Goal: Task Accomplishment & Management: Use online tool/utility

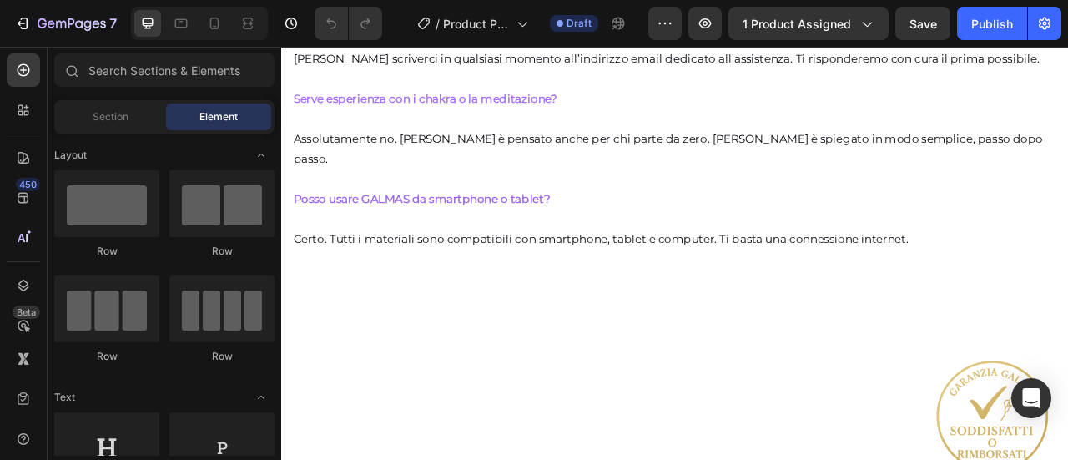
scroll to position [8619, 0]
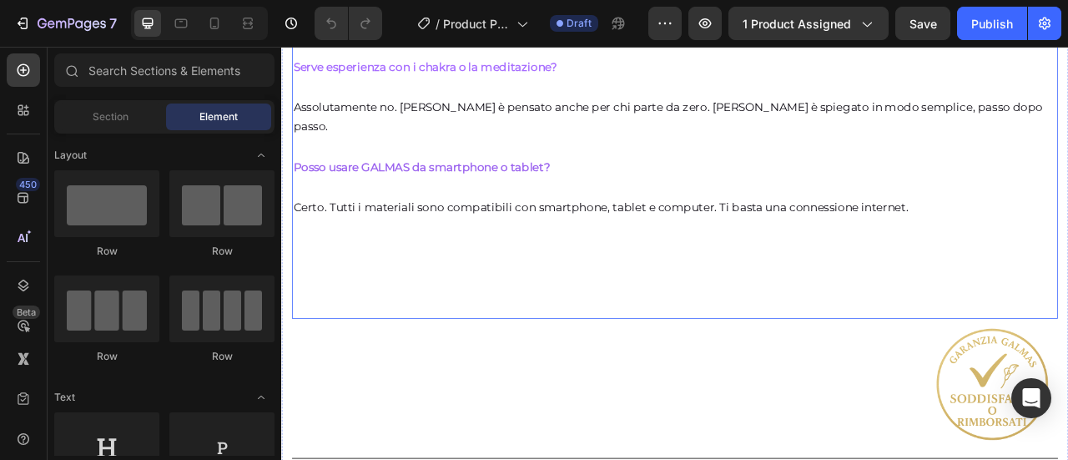
click at [1067, 274] on p "Certo. Tutti i materiali sono compatibili con smartphone, tablet e computer. Ti…" at bounding box center [781, 301] width 971 height 179
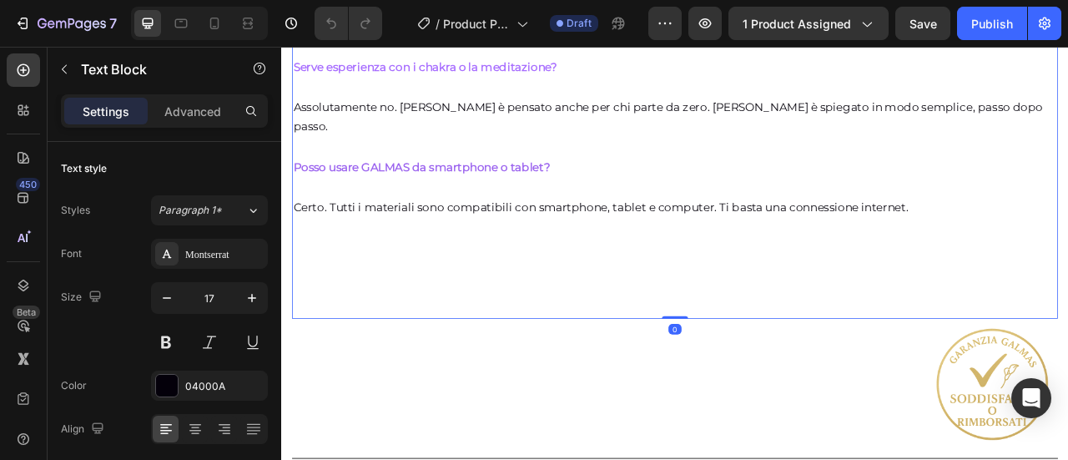
click at [1064, 325] on p "Certo. Tutti i materiali sono compatibili con smartphone, tablet e computer. Ti…" at bounding box center [781, 301] width 971 height 179
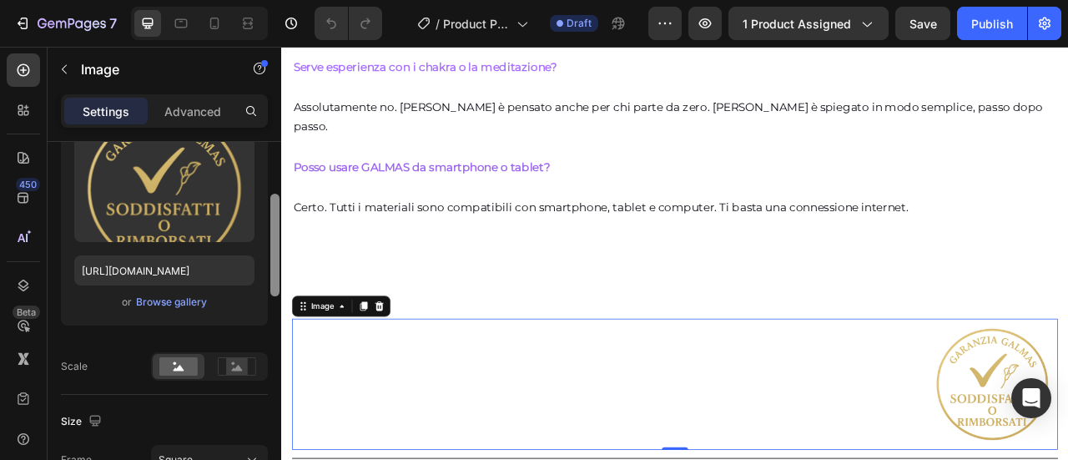
drag, startPoint x: 273, startPoint y: 205, endPoint x: 274, endPoint y: 269, distance: 63.4
click at [274, 266] on div at bounding box center [274, 245] width 9 height 103
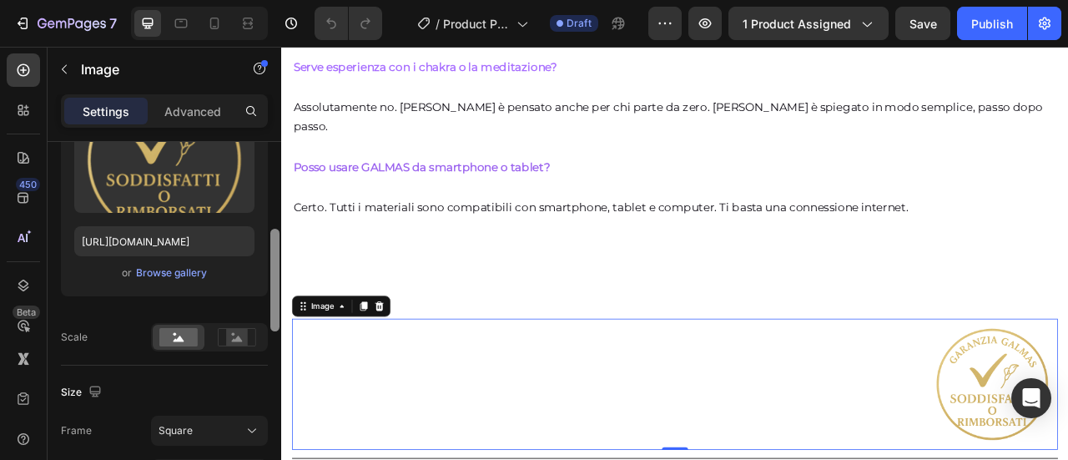
drag, startPoint x: 274, startPoint y: 291, endPoint x: 272, endPoint y: 303, distance: 11.8
click at [272, 303] on div at bounding box center [274, 280] width 9 height 103
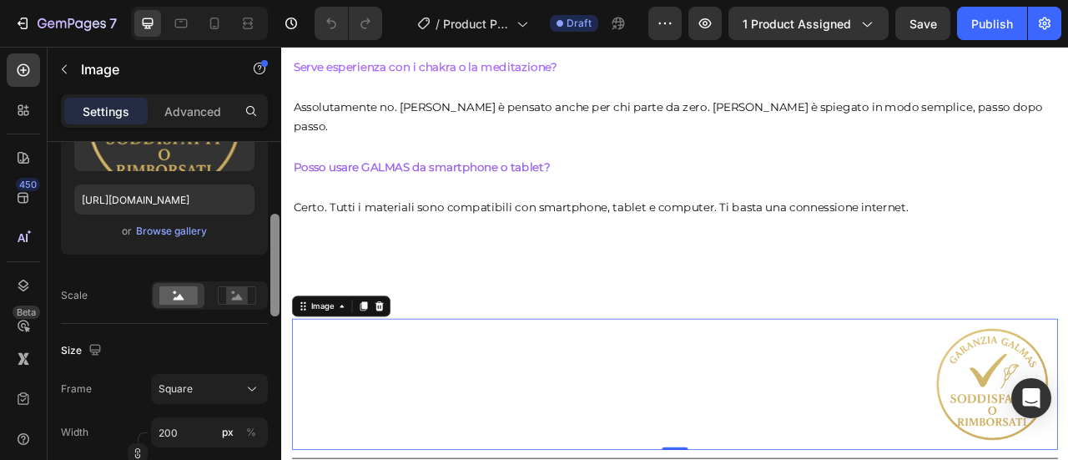
click at [272, 303] on div at bounding box center [274, 265] width 9 height 103
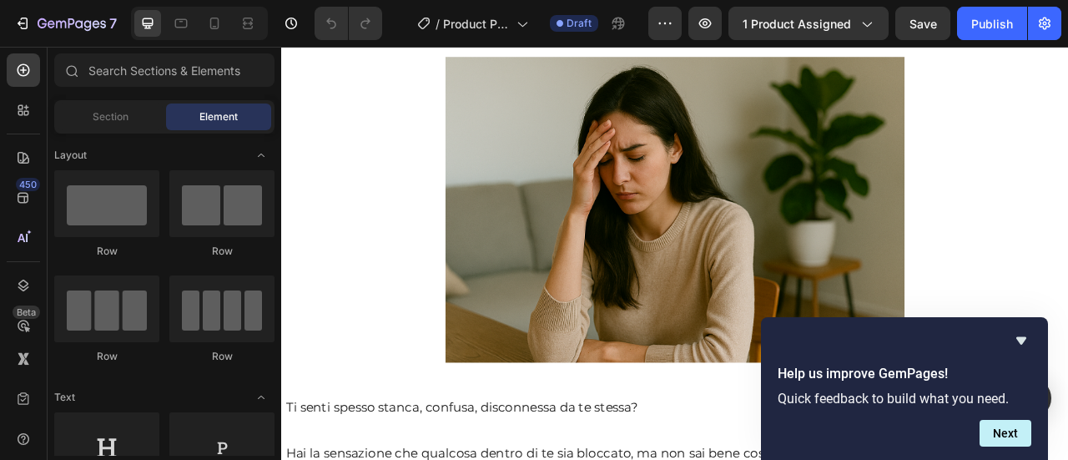
scroll to position [1974, 0]
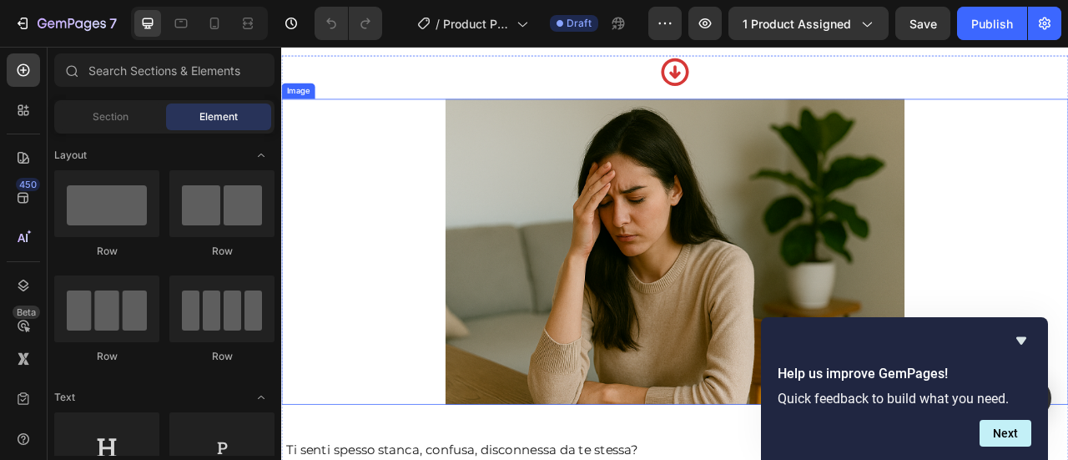
click at [1067, 339] on div at bounding box center [781, 308] width 1001 height 390
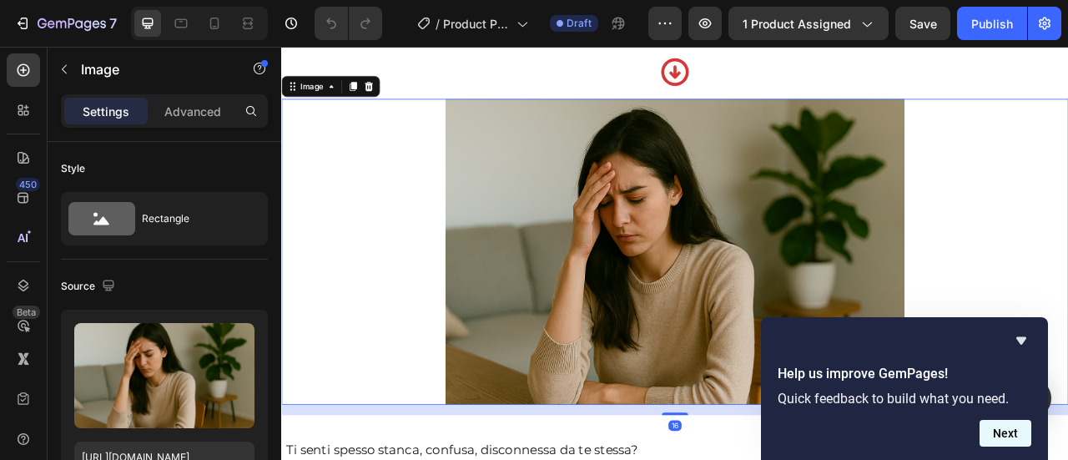
click at [1003, 427] on button "Next" at bounding box center [1005, 433] width 52 height 27
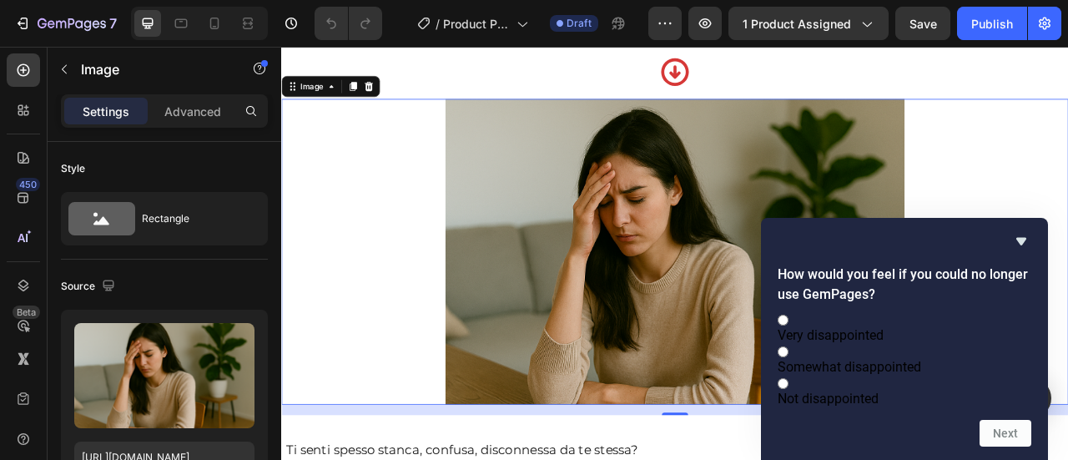
click at [1067, 223] on div at bounding box center [781, 308] width 1001 height 390
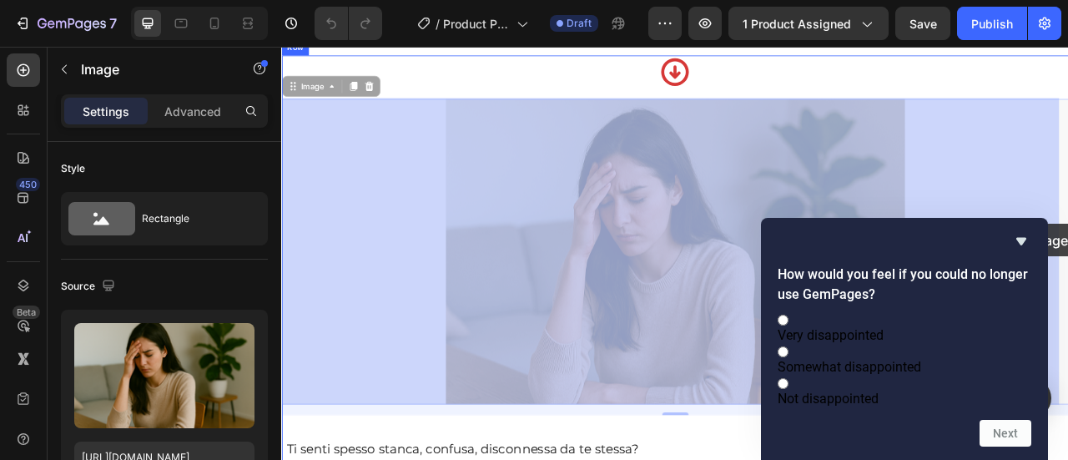
drag, startPoint x: 1193, startPoint y: 223, endPoint x: 1297, endPoint y: 270, distance: 114.6
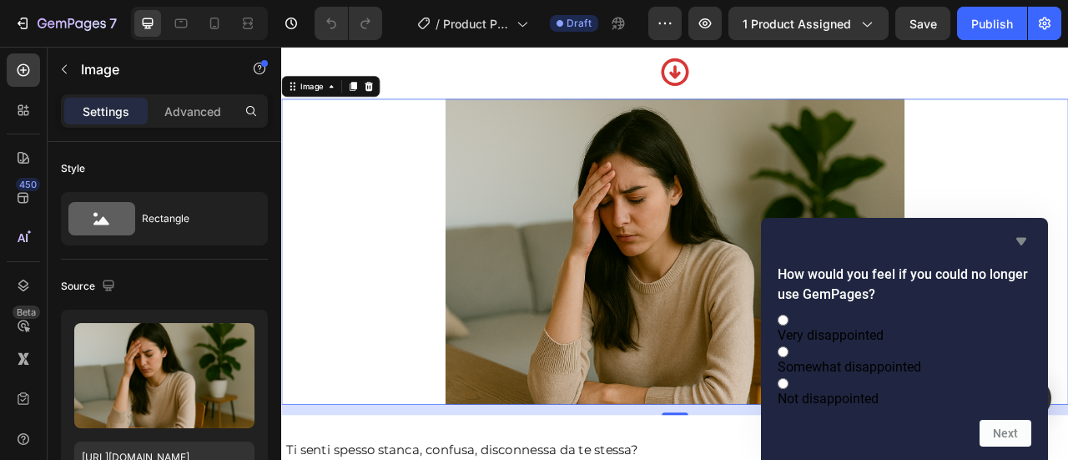
click at [1016, 231] on icon "Hide survey" at bounding box center [1021, 241] width 20 height 20
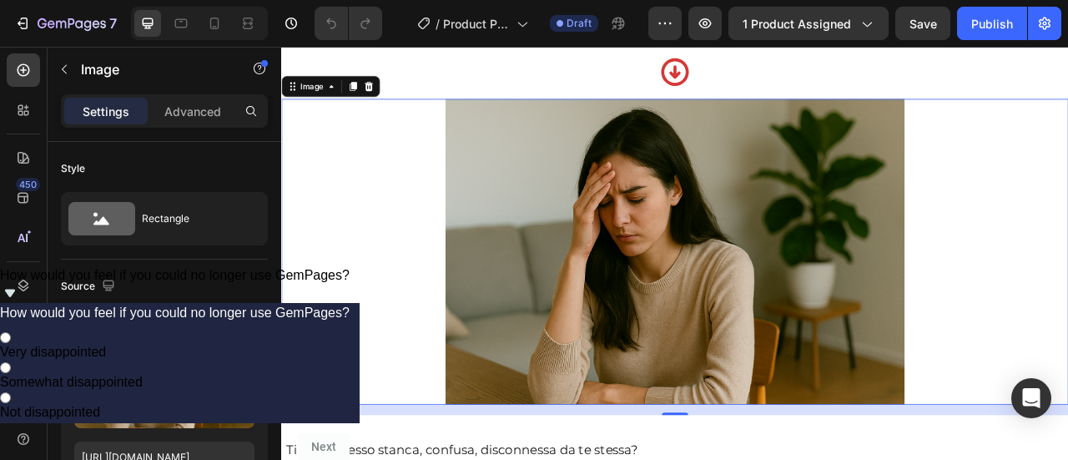
click at [362, 340] on div at bounding box center [781, 308] width 1001 height 390
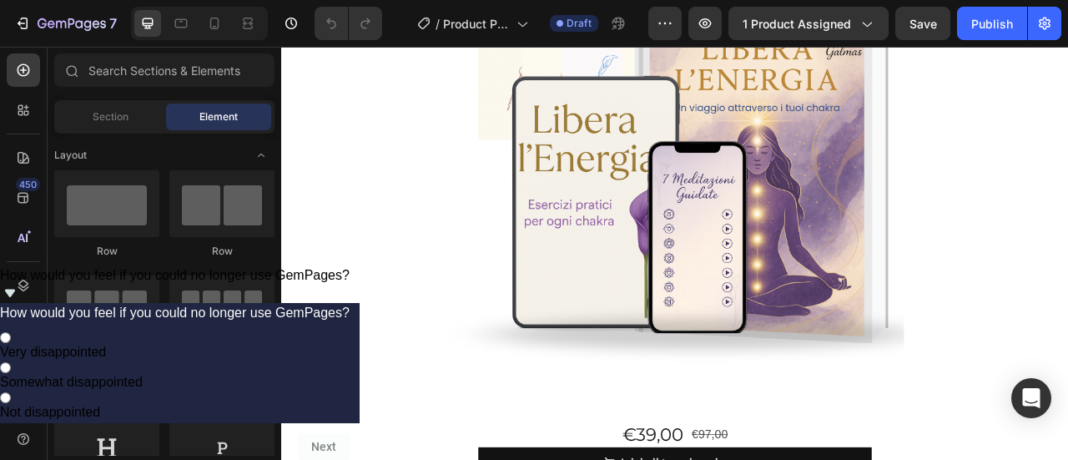
scroll to position [0, 0]
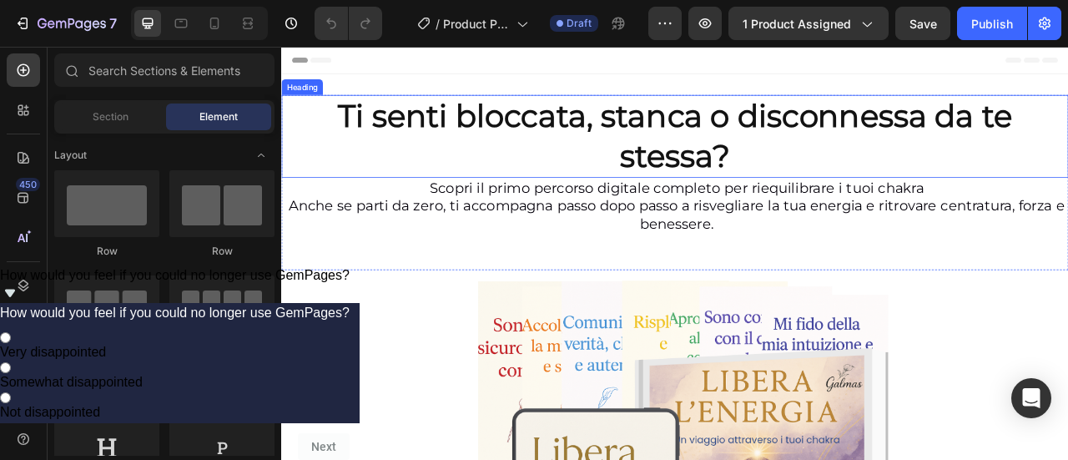
click at [317, 103] on div "Heading" at bounding box center [307, 98] width 53 height 20
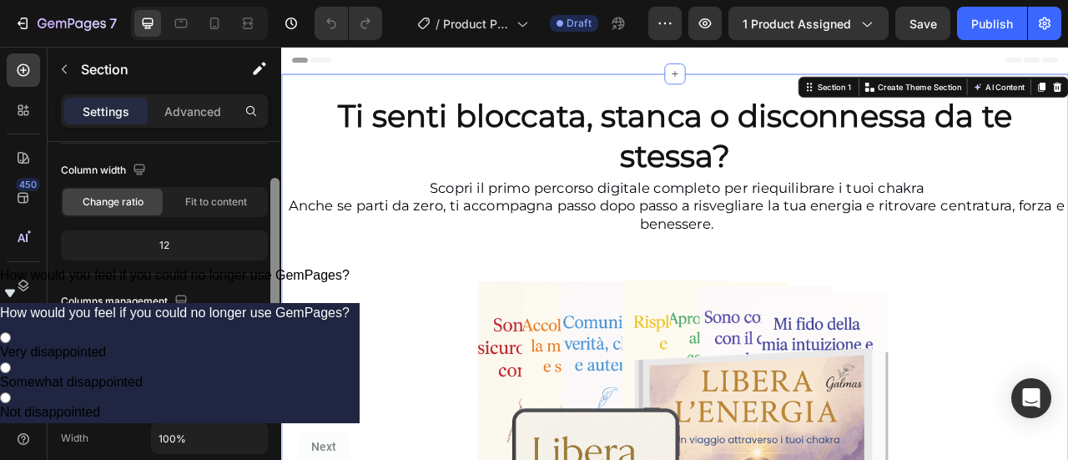
scroll to position [136, 0]
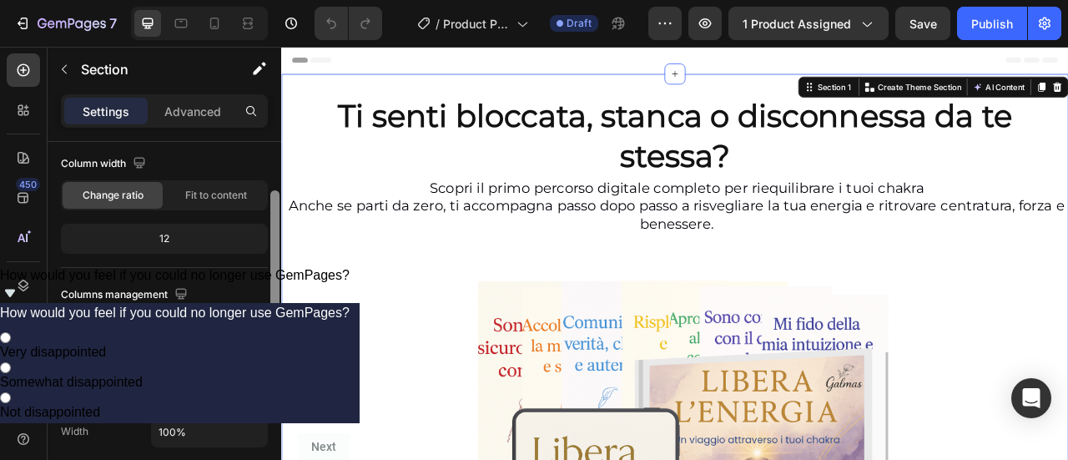
drag, startPoint x: 277, startPoint y: 164, endPoint x: 277, endPoint y: 213, distance: 49.2
click at [277, 213] on div at bounding box center [274, 256] width 9 height 132
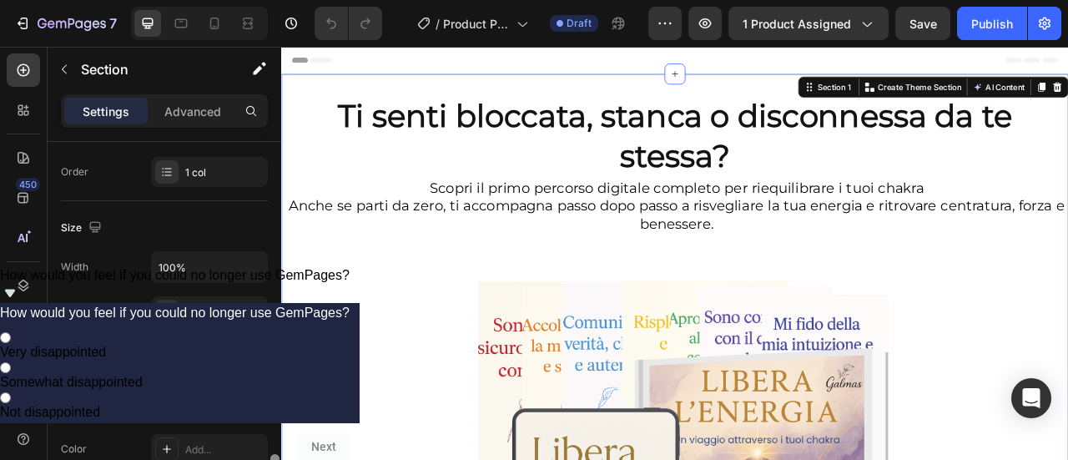
scroll to position [476, 0]
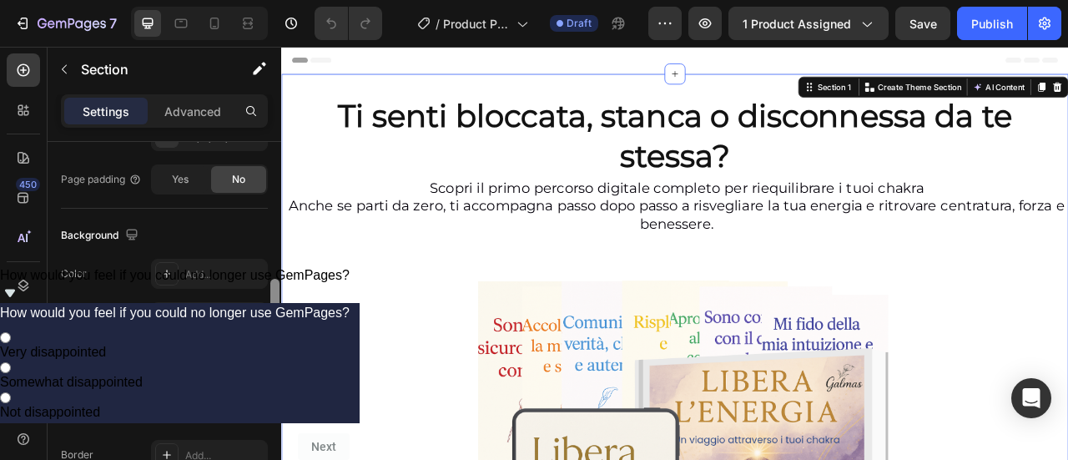
drag, startPoint x: 277, startPoint y: 221, endPoint x: 249, endPoint y: 341, distance: 123.4
click at [249, 341] on div "Layout Column width Change ratio Fit to content 12 Columns management Order 1 c…" at bounding box center [165, 324] width 234 height 365
click at [128, 269] on div "Color Add..." at bounding box center [164, 274] width 207 height 30
click at [165, 273] on icon at bounding box center [166, 273] width 13 height 13
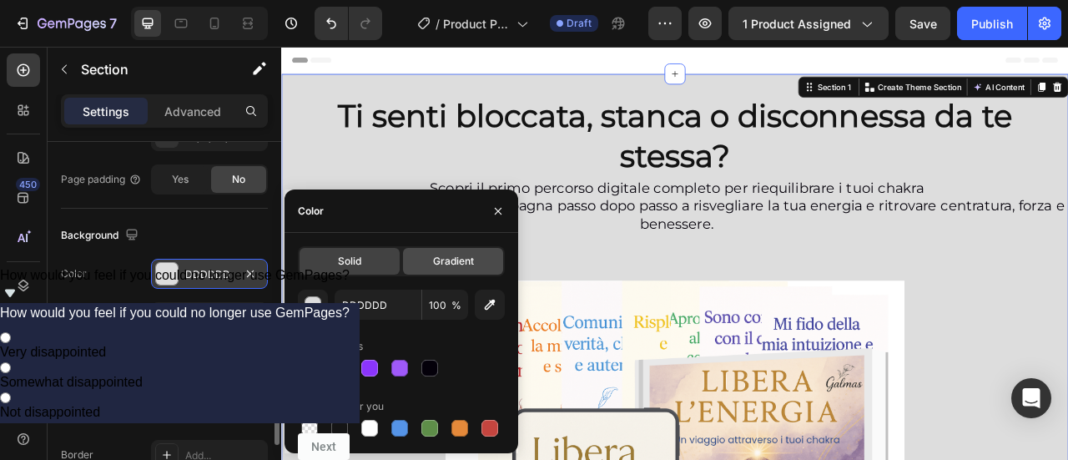
click at [427, 266] on div "Gradient" at bounding box center [453, 261] width 100 height 27
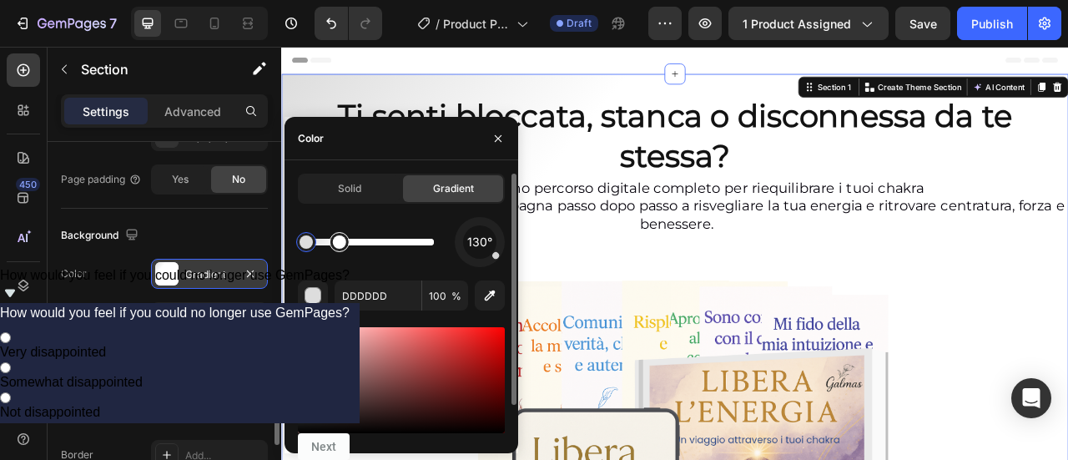
drag, startPoint x: 434, startPoint y: 249, endPoint x: 352, endPoint y: 251, distance: 81.8
drag, startPoint x: 334, startPoint y: 251, endPoint x: 363, endPoint y: 251, distance: 29.2
click at [363, 251] on div at bounding box center [359, 242] width 30 height 30
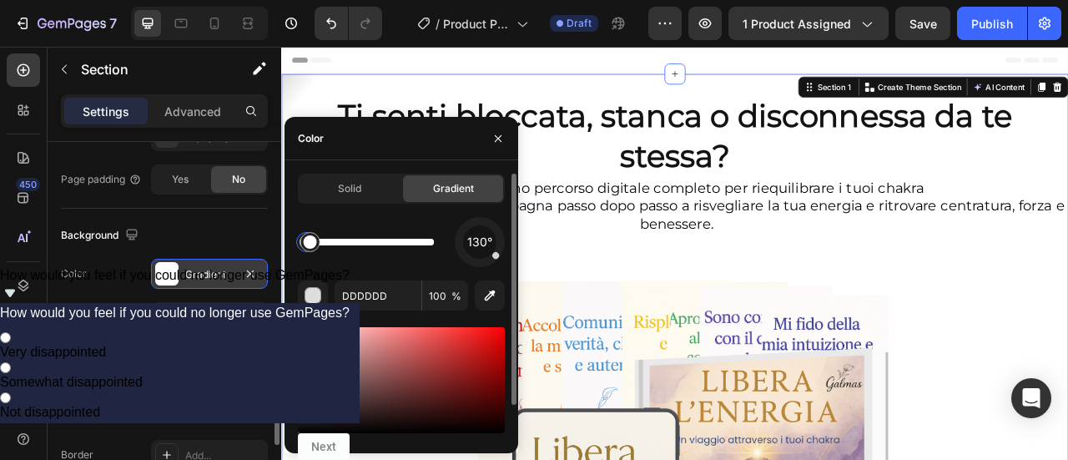
drag, startPoint x: 325, startPoint y: 251, endPoint x: 429, endPoint y: 244, distance: 103.7
click at [422, 244] on div at bounding box center [370, 242] width 128 height 7
drag, startPoint x: 305, startPoint y: 243, endPoint x: 422, endPoint y: 245, distance: 116.8
click at [422, 245] on div at bounding box center [370, 242] width 128 height 7
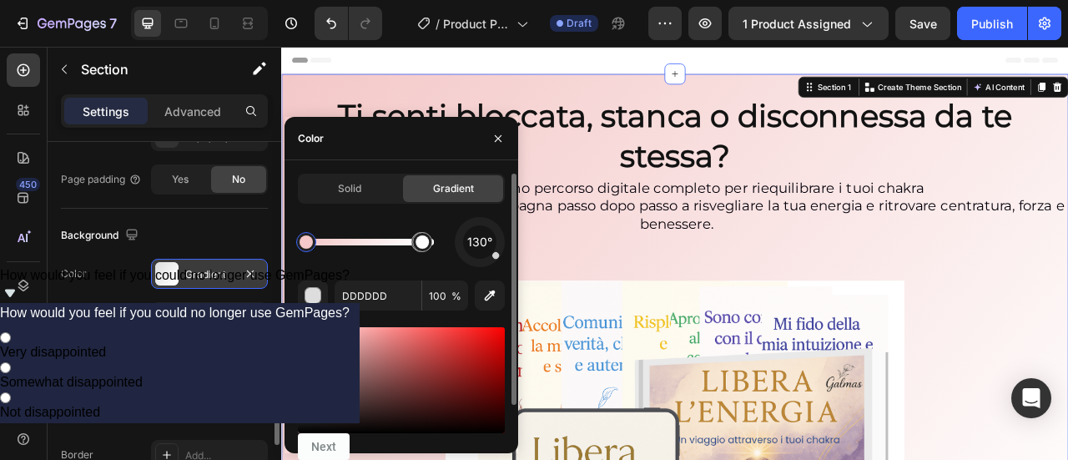
type input "F4C8C8"
drag, startPoint x: 304, startPoint y: 346, endPoint x: 362, endPoint y: 329, distance: 60.2
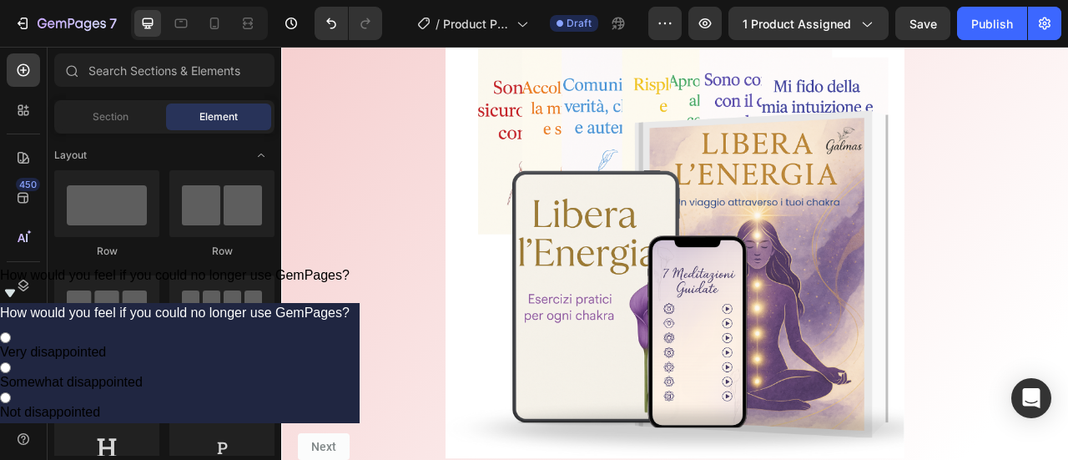
scroll to position [275, 0]
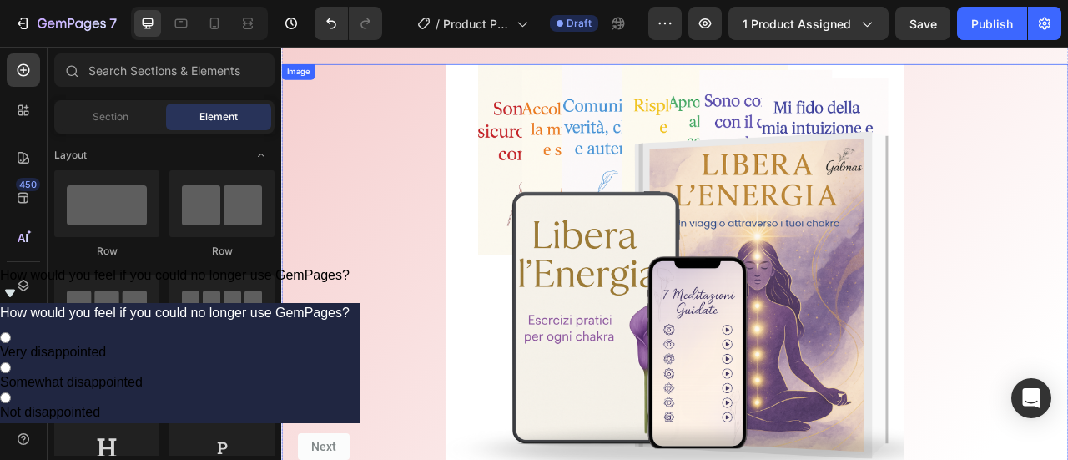
click at [501, 366] on img at bounding box center [782, 332] width 584 height 528
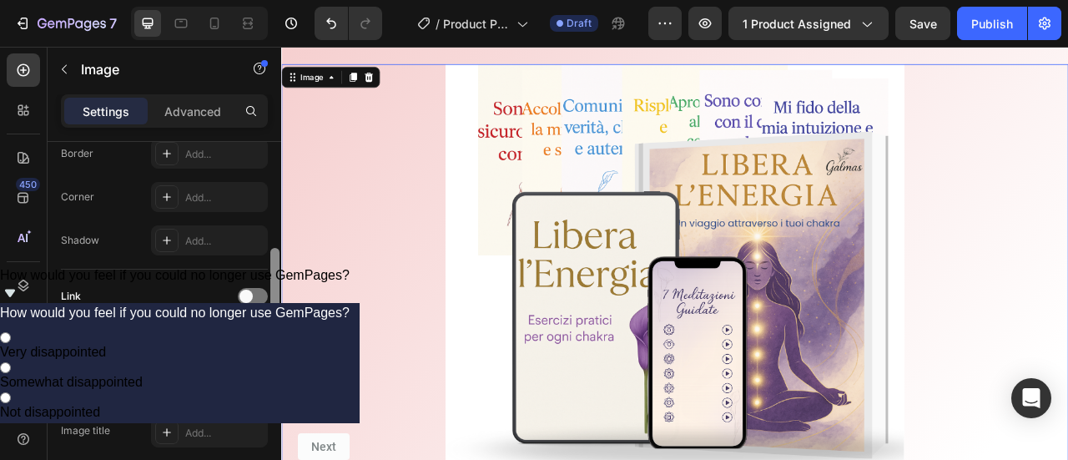
scroll to position [571, 0]
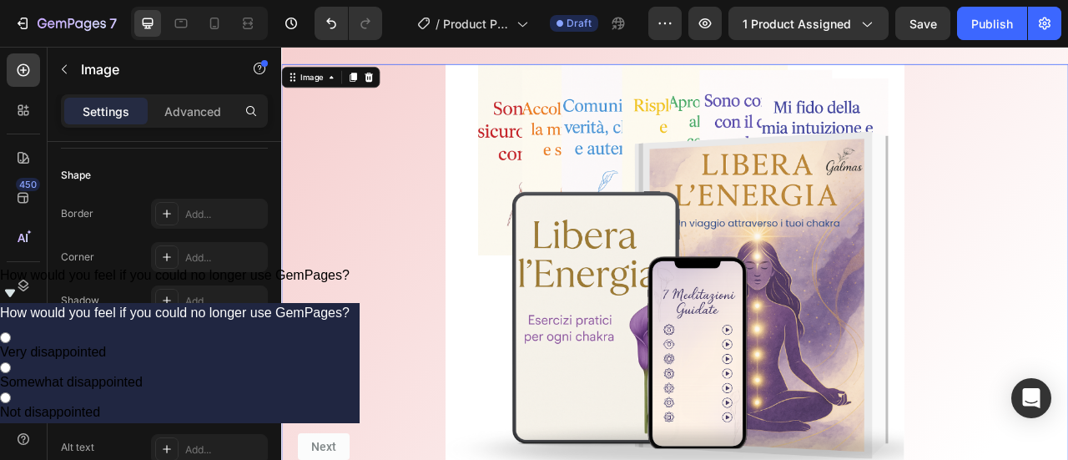
drag, startPoint x: 556, startPoint y: 233, endPoint x: 283, endPoint y: 417, distance: 329.3
click at [382, 413] on div at bounding box center [781, 332] width 1001 height 528
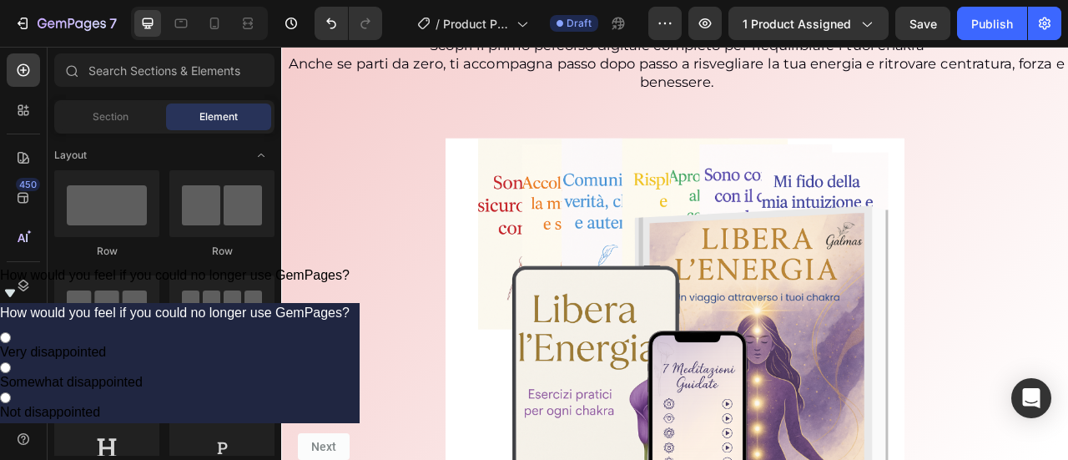
scroll to position [235, 0]
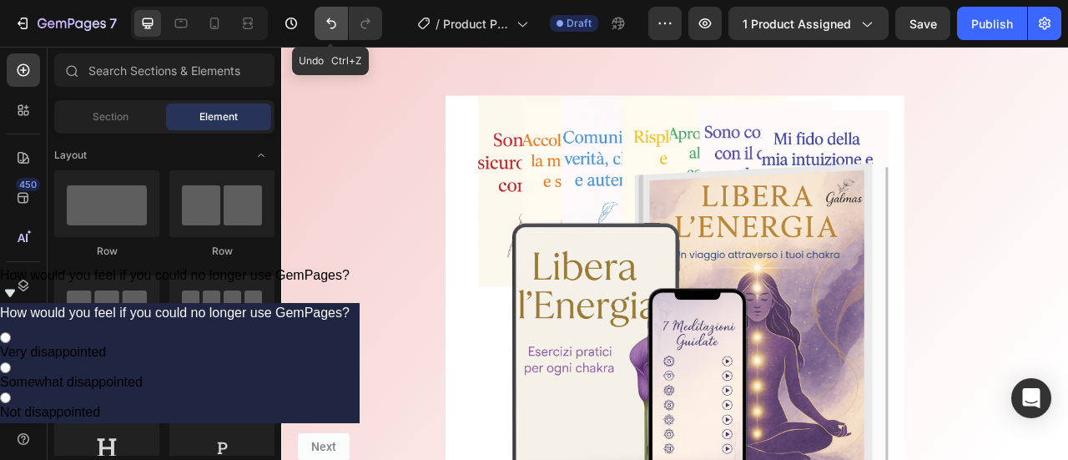
click at [325, 25] on icon "Undo/Redo" at bounding box center [331, 23] width 17 height 17
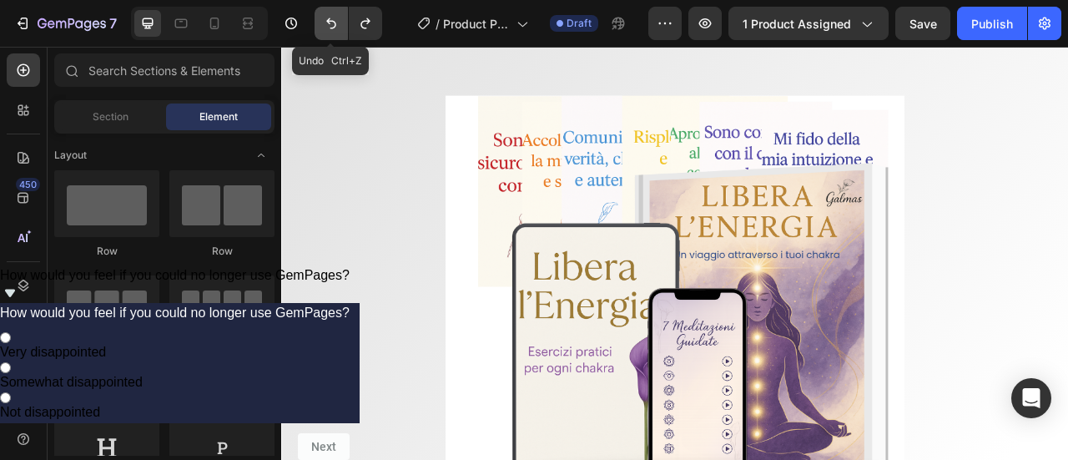
click at [325, 25] on icon "Undo/Redo" at bounding box center [331, 23] width 17 height 17
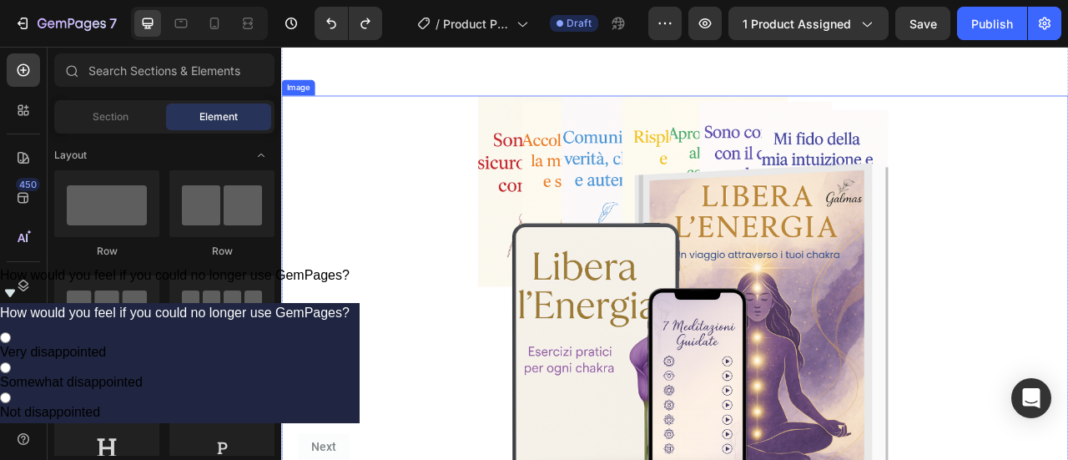
click at [311, 100] on div "Image" at bounding box center [302, 98] width 36 height 15
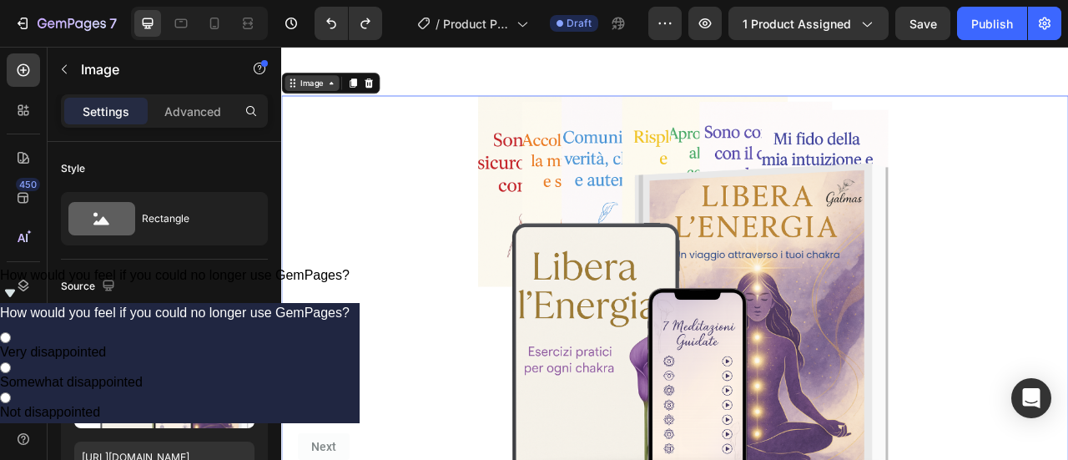
click at [343, 100] on div "Image" at bounding box center [319, 93] width 69 height 20
click at [395, 339] on div at bounding box center [781, 372] width 1001 height 528
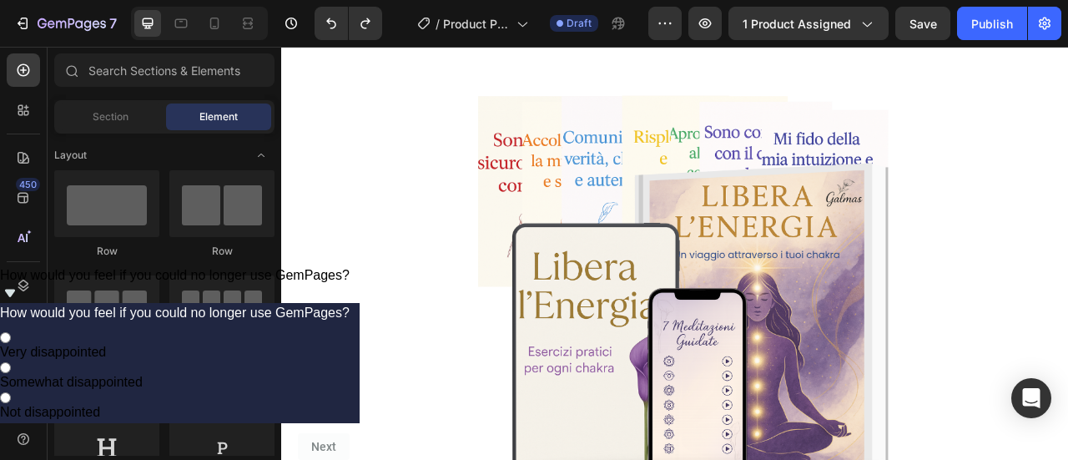
scroll to position [0, 0]
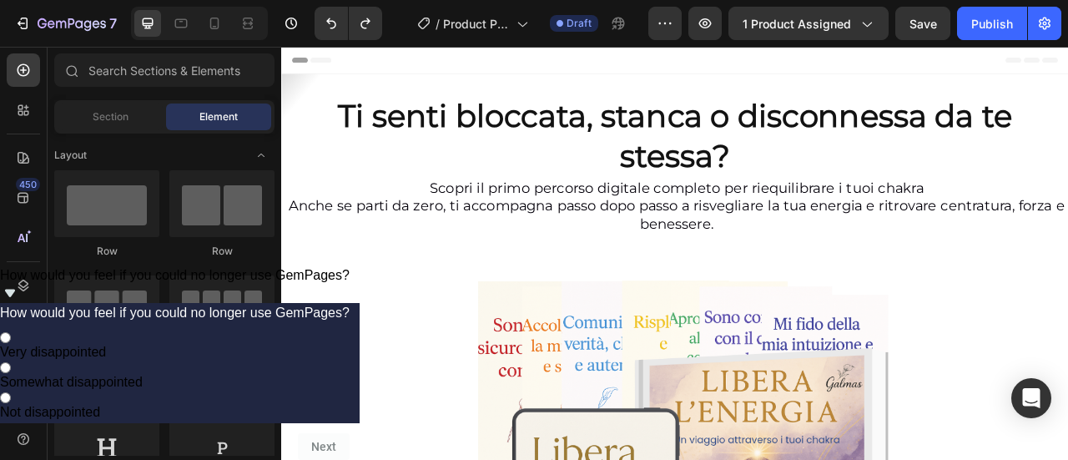
click at [359, 74] on div "Header" at bounding box center [781, 63] width 974 height 33
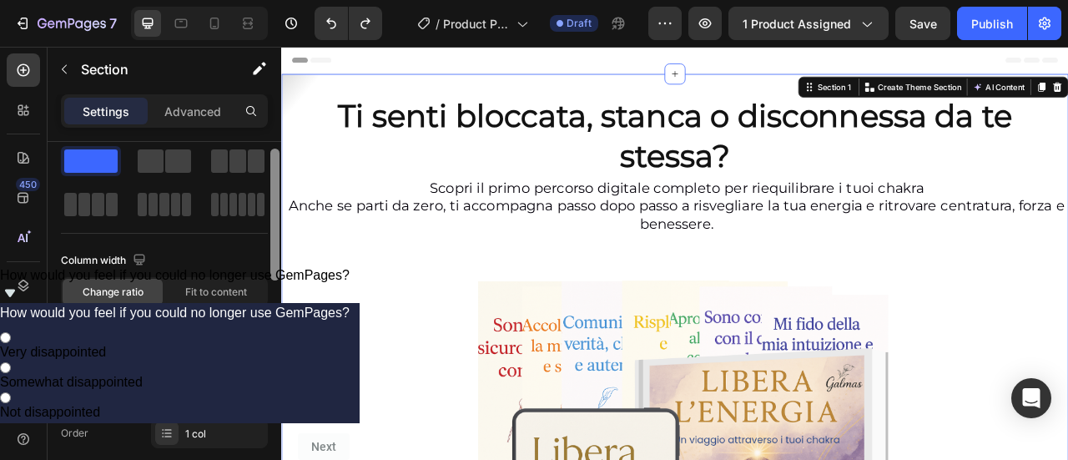
drag, startPoint x: 277, startPoint y: 155, endPoint x: 275, endPoint y: 174, distance: 19.3
click at [276, 170] on div at bounding box center [274, 214] width 9 height 132
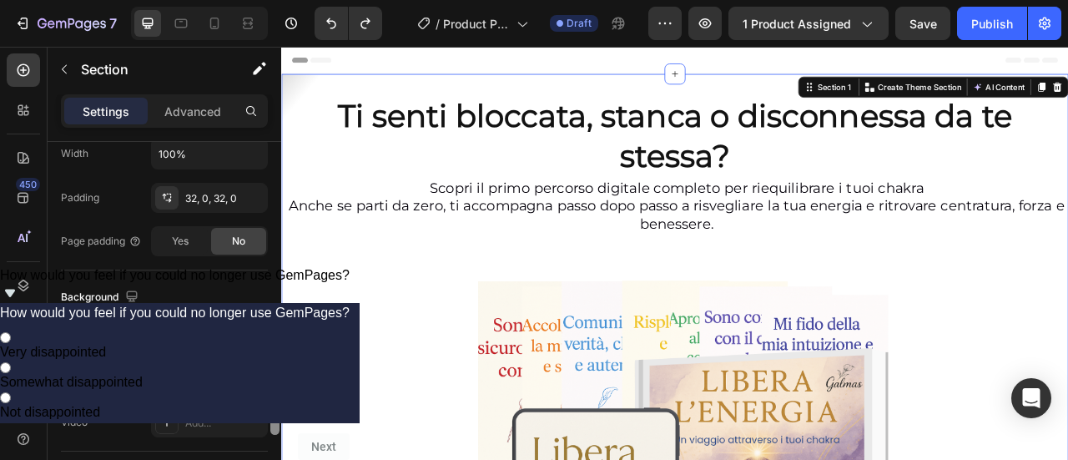
scroll to position [423, 0]
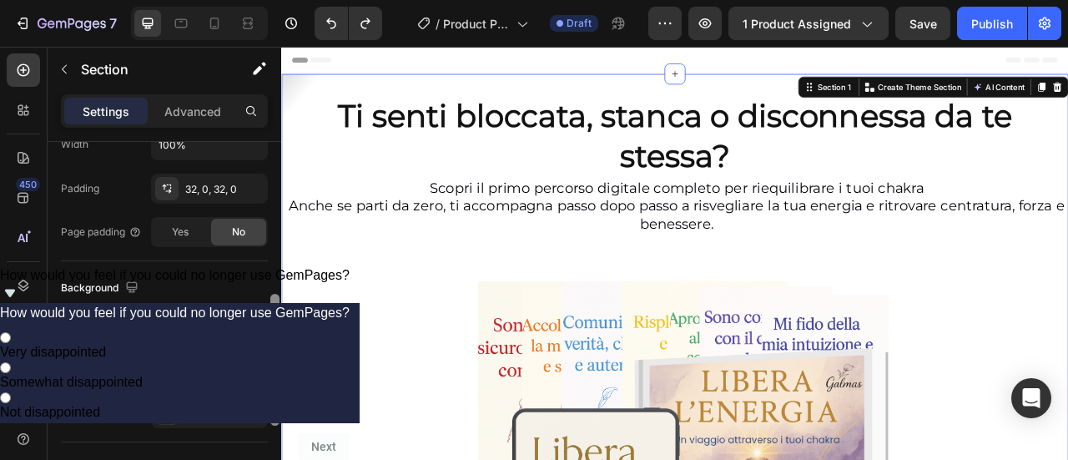
drag, startPoint x: 277, startPoint y: 202, endPoint x: 252, endPoint y: 338, distance: 138.3
click at [252, 338] on div "Layout Column width Change ratio Fit to content 12 Columns management Order 1 c…" at bounding box center [165, 324] width 234 height 365
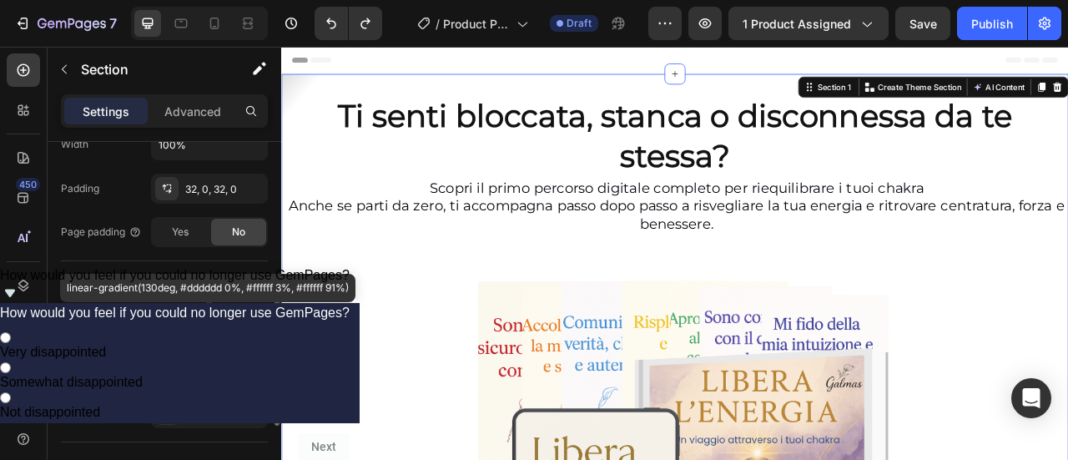
click at [222, 320] on div "Gradient" at bounding box center [209, 327] width 48 height 15
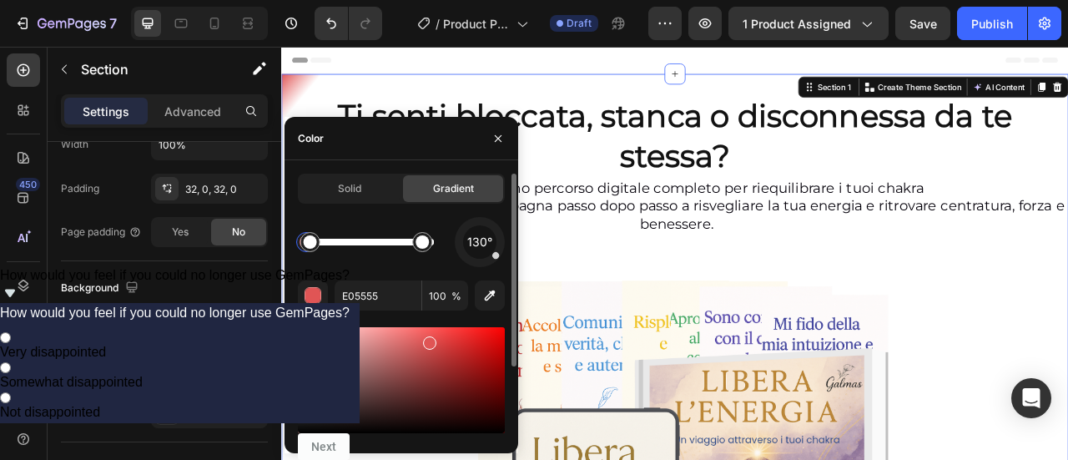
drag, startPoint x: 307, startPoint y: 341, endPoint x: 395, endPoint y: 330, distance: 88.3
drag, startPoint x: 425, startPoint y: 343, endPoint x: 319, endPoint y: 332, distance: 106.5
click at [319, 332] on div at bounding box center [321, 334] width 13 height 13
type input "F2DADA"
click at [492, 141] on icon "button" at bounding box center [497, 138] width 13 height 13
